Goal: Check status: Check status

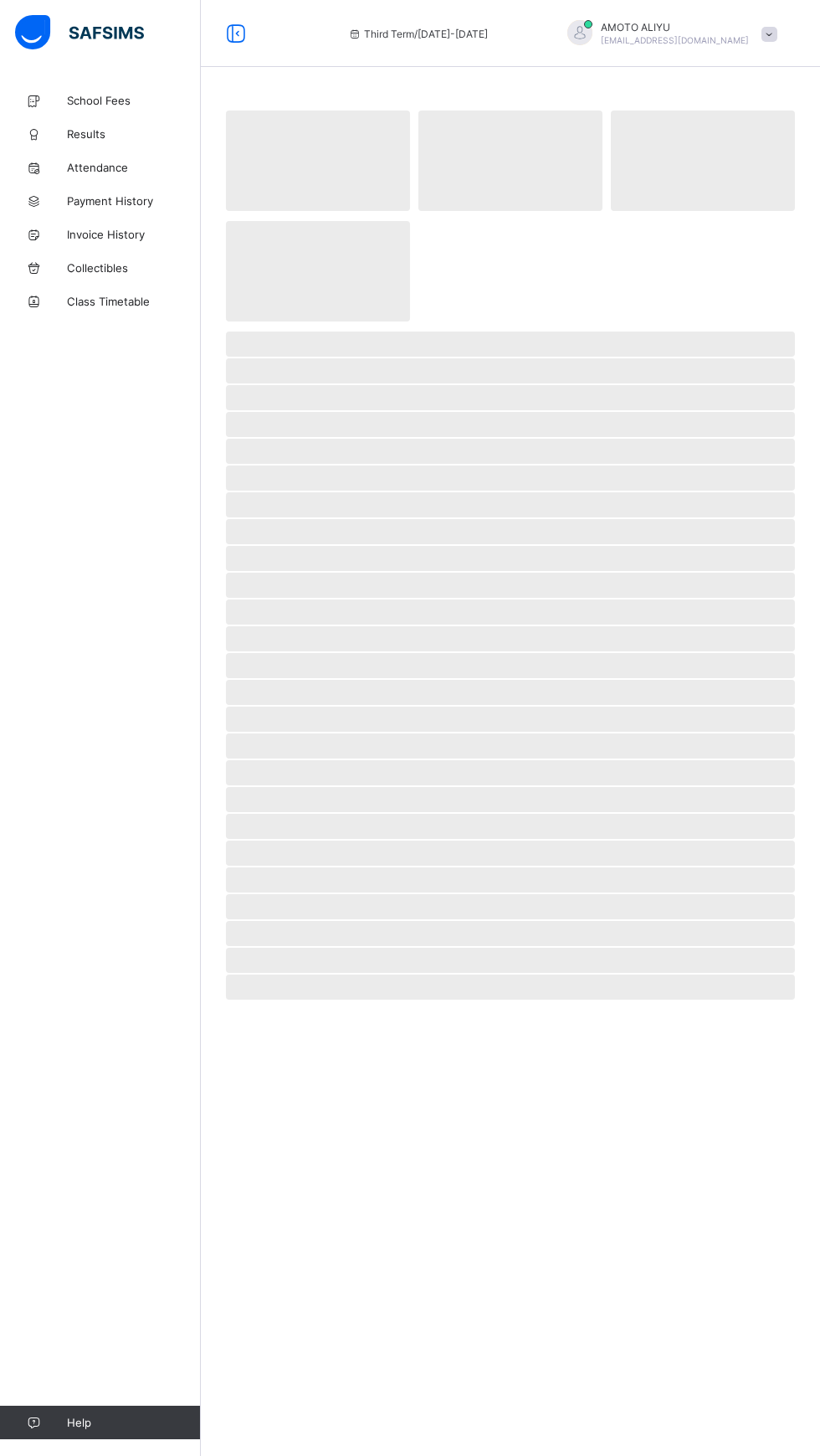
click at [101, 126] on link "Results" at bounding box center [100, 134] width 201 height 33
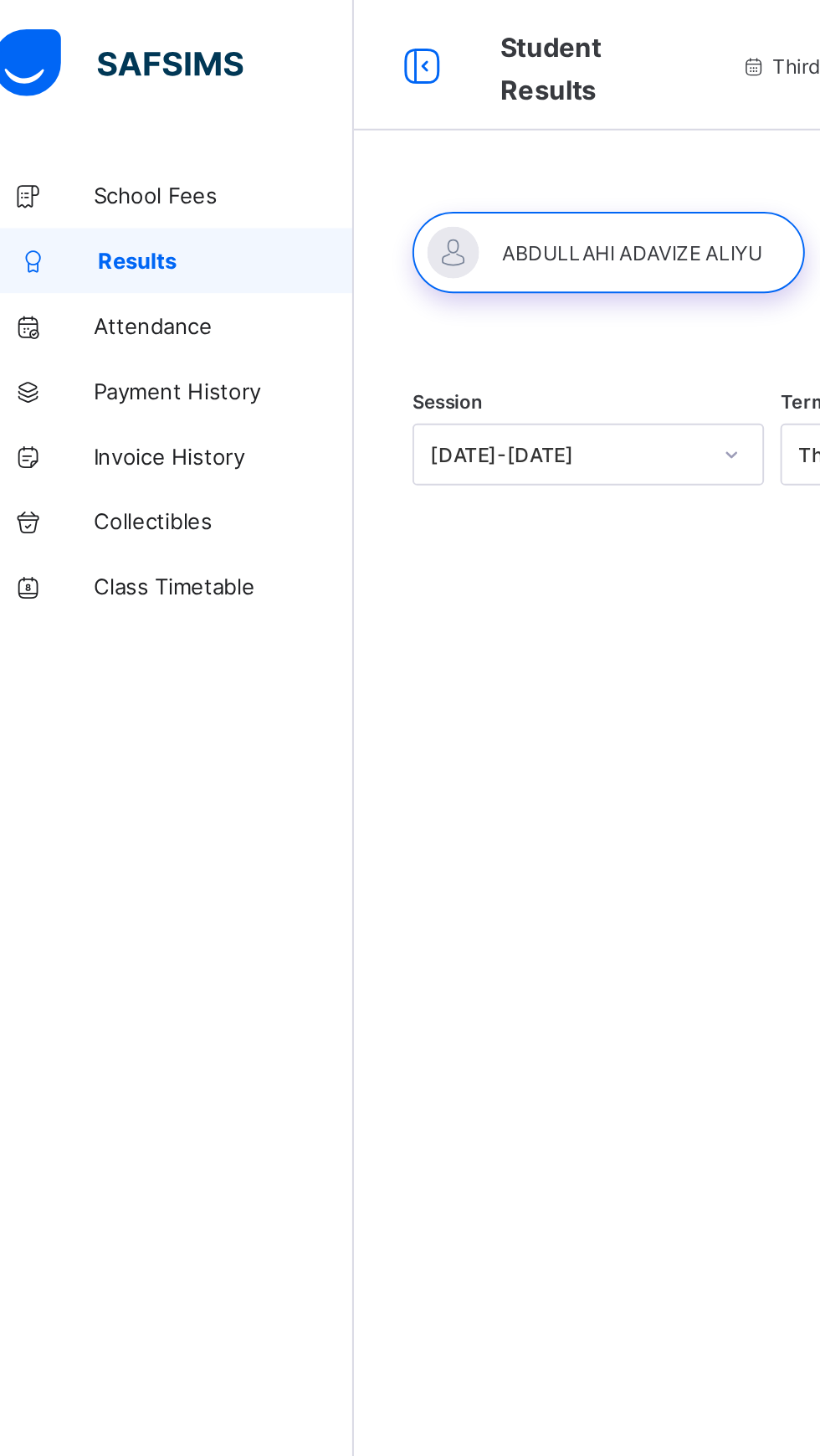
click at [305, 130] on div at bounding box center [332, 129] width 202 height 42
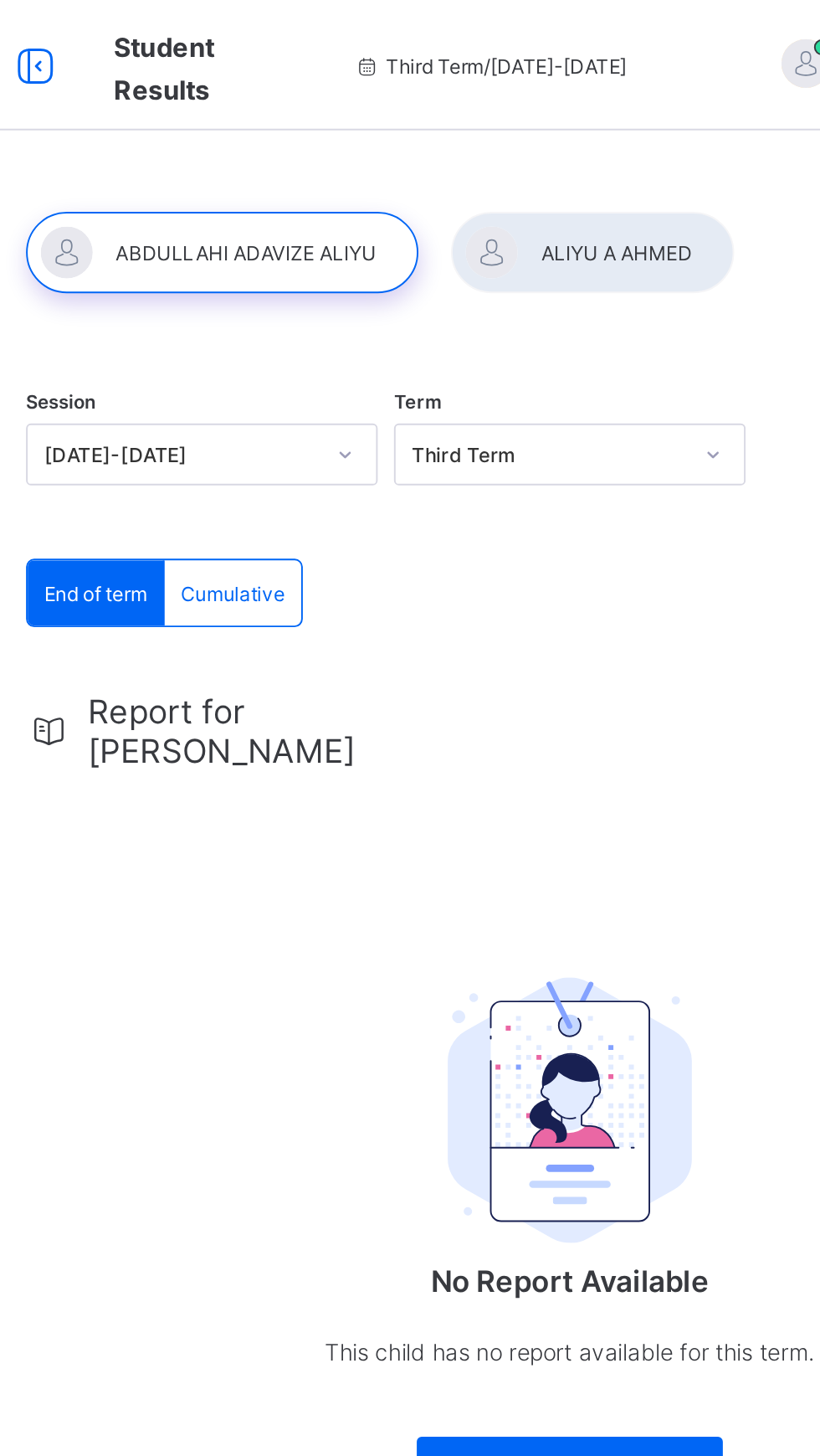
click at [350, 114] on div at bounding box center [332, 129] width 202 height 42
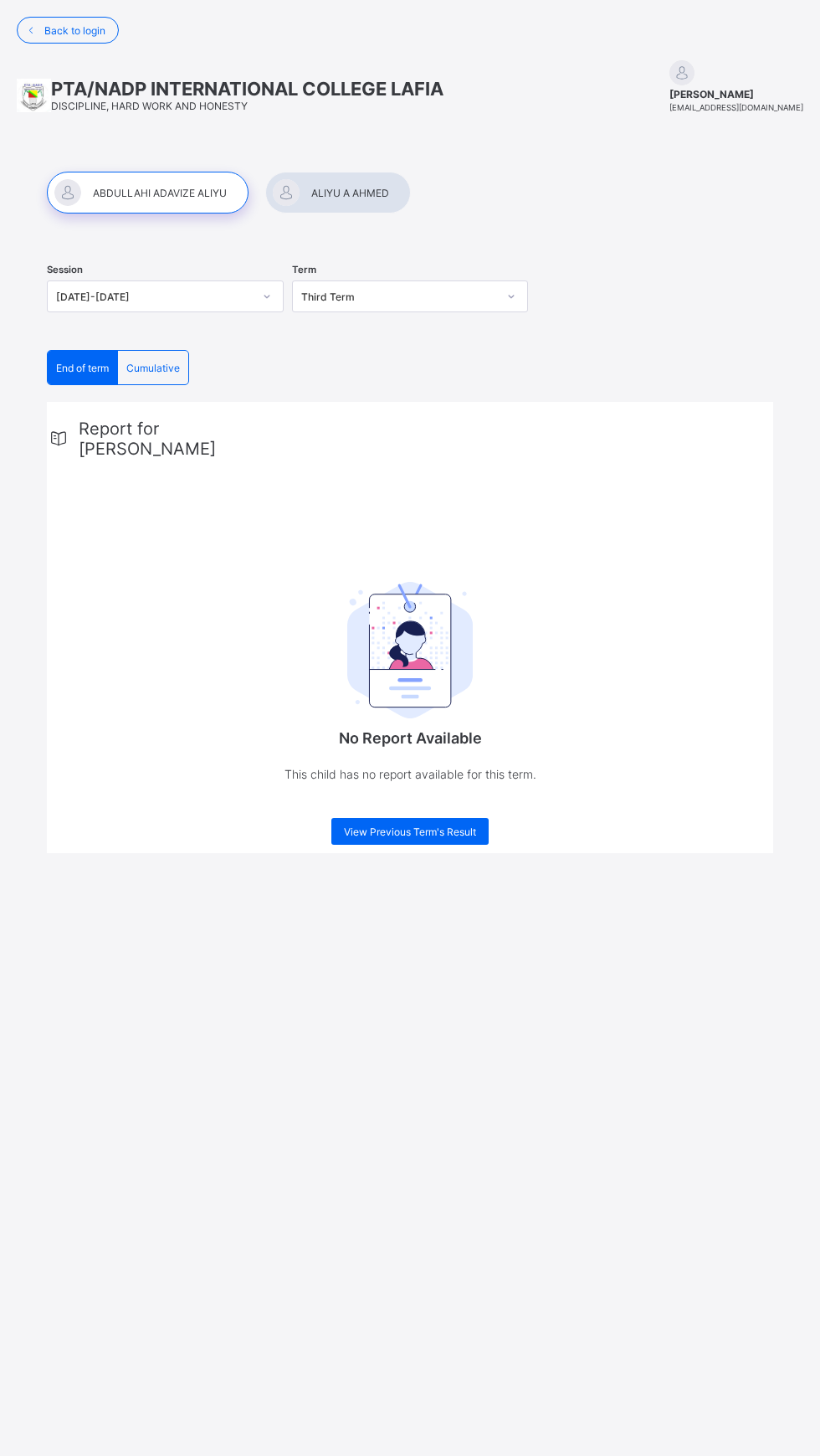
click at [336, 601] on div "No Report Available This child has no report available for this term." at bounding box center [410, 677] width 335 height 283
